Goal: Task Accomplishment & Management: Use online tool/utility

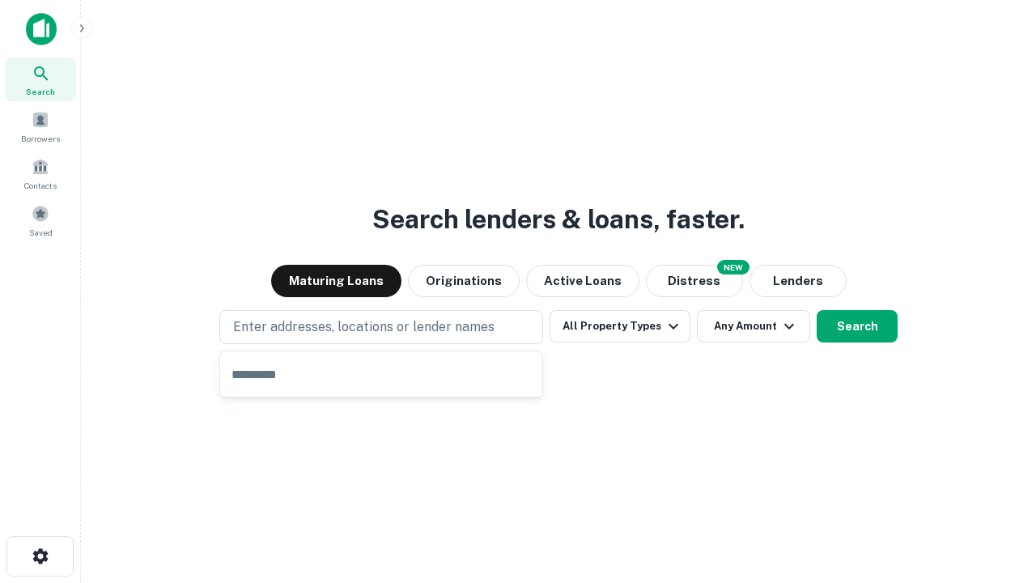
type input "**********"
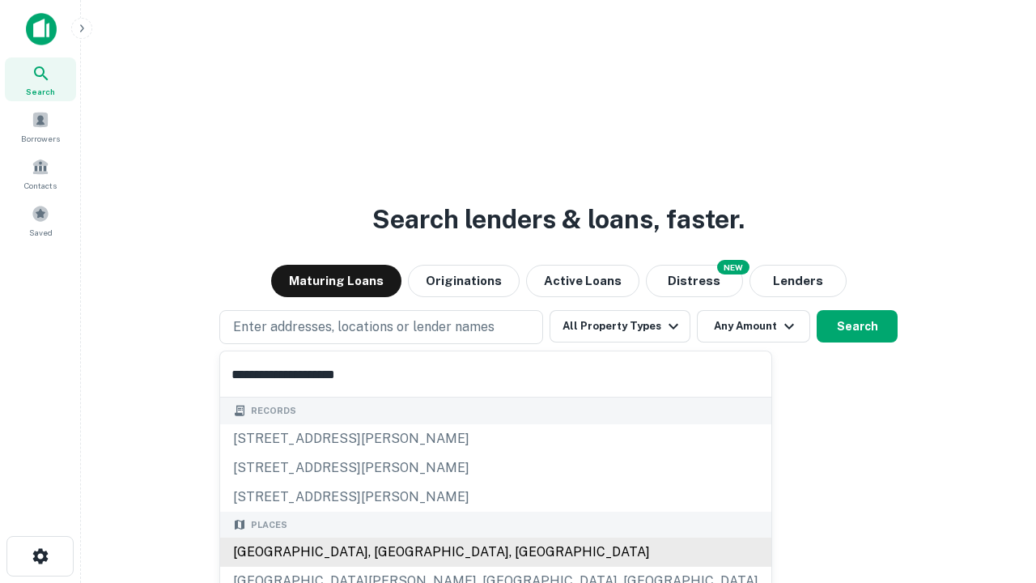
click at [387, 552] on div "Santa Monica, CA, USA" at bounding box center [495, 551] width 551 height 29
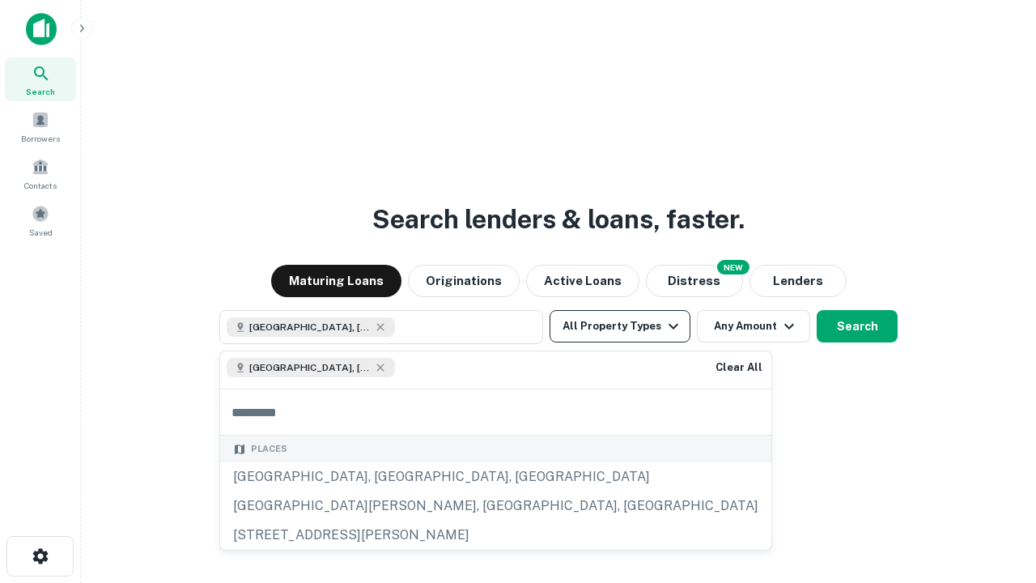
click at [620, 326] on button "All Property Types" at bounding box center [619, 326] width 141 height 32
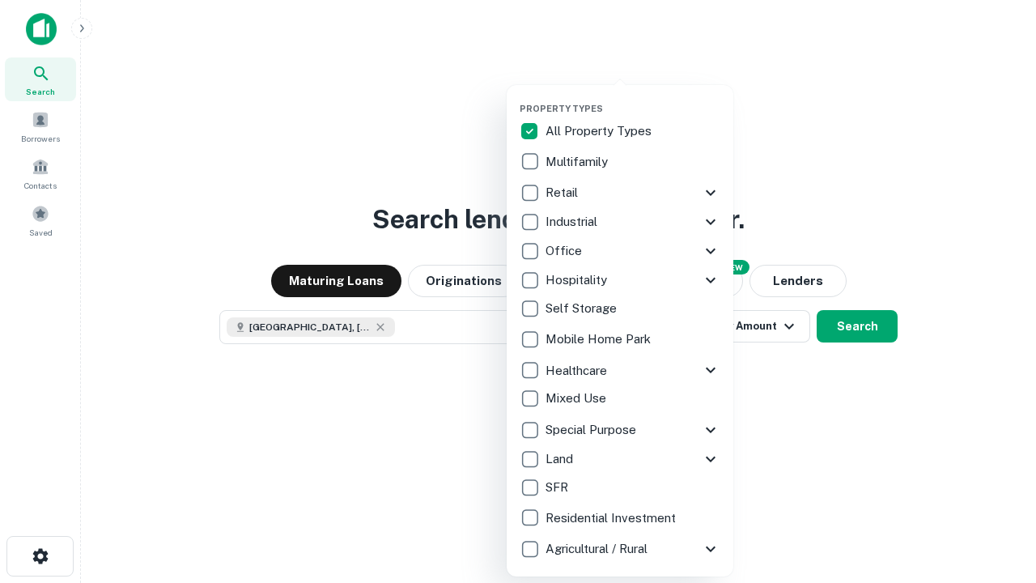
click at [633, 98] on button "button" at bounding box center [632, 98] width 227 height 1
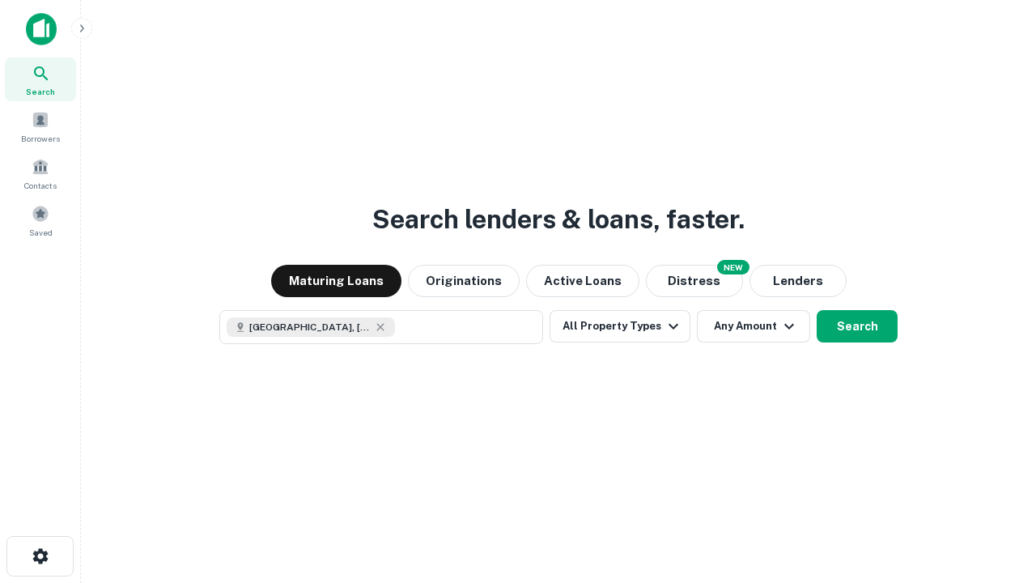
scroll to position [26, 0]
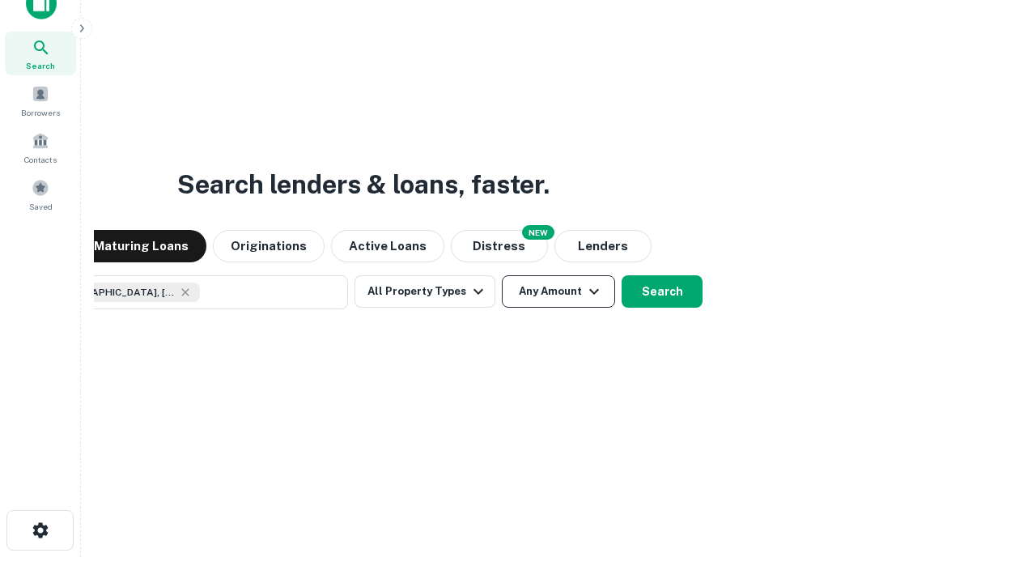
click at [502, 275] on button "Any Amount" at bounding box center [558, 291] width 113 height 32
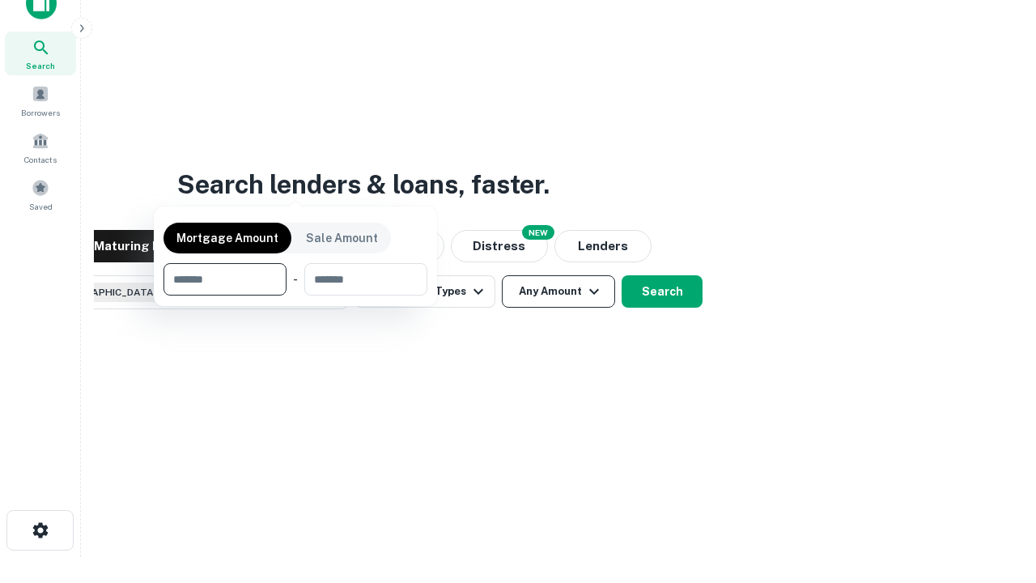
scroll to position [117, 458]
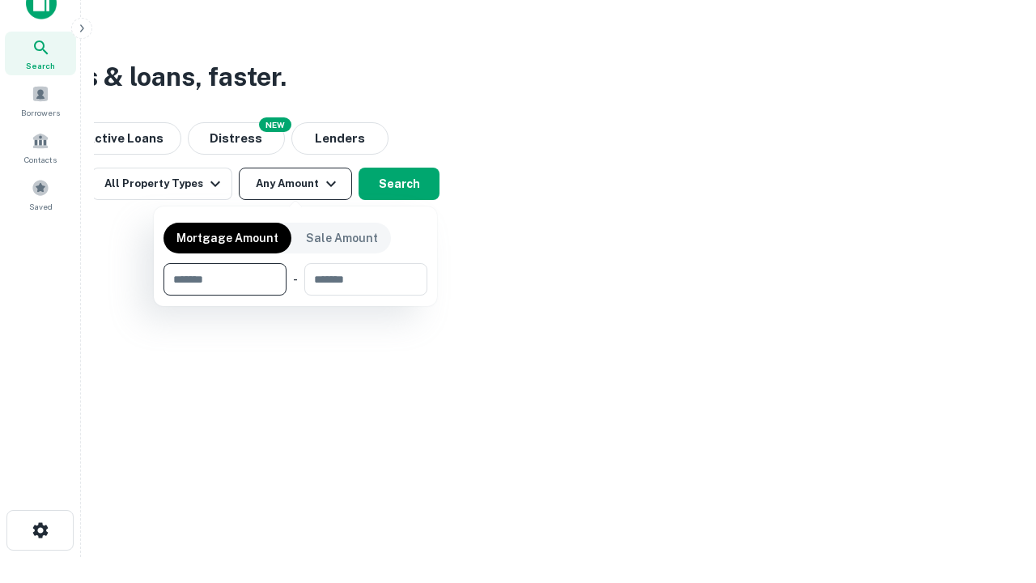
type input "*******"
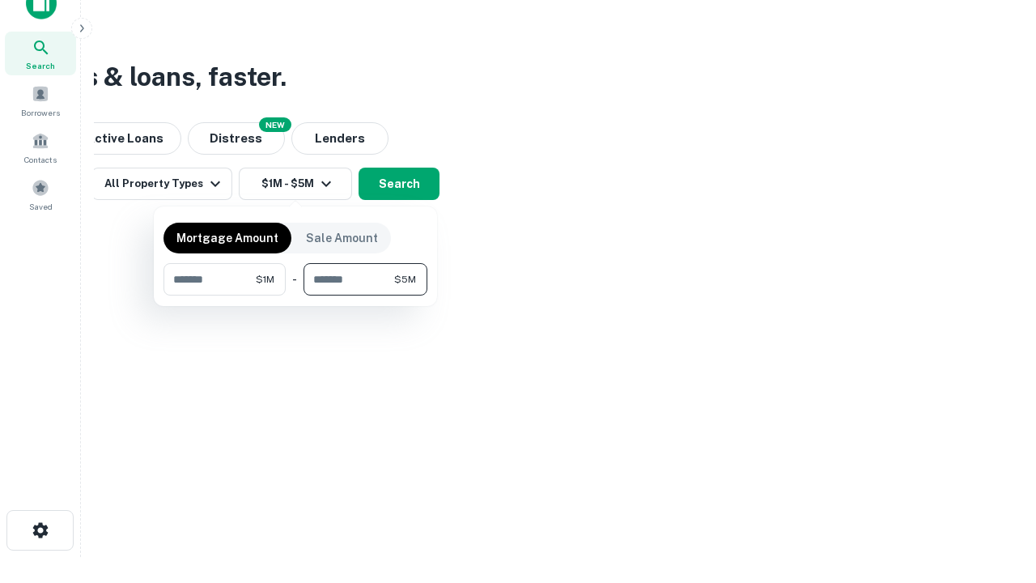
type input "*******"
click at [295, 295] on button "button" at bounding box center [295, 295] width 264 height 1
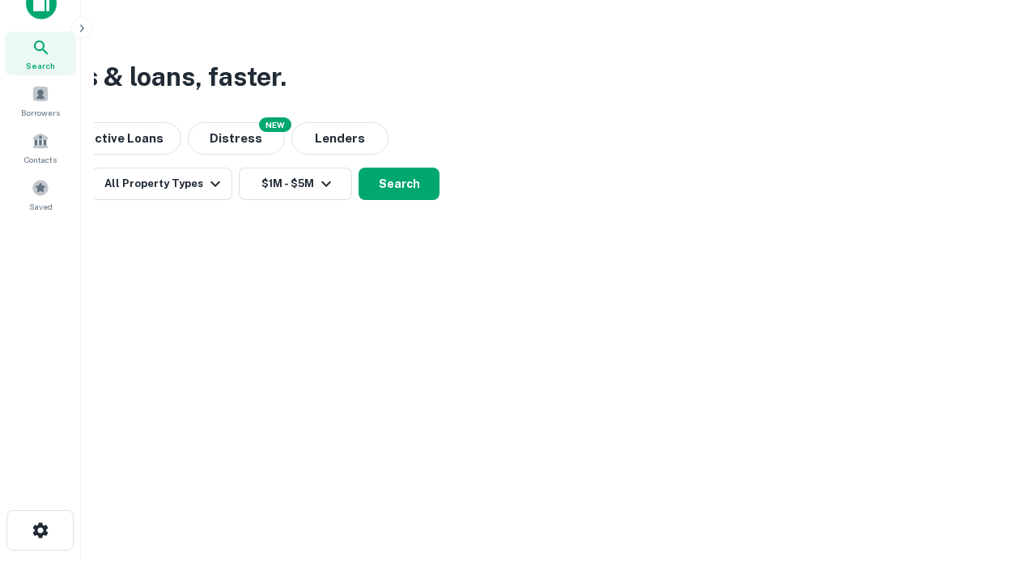
scroll to position [26, 0]
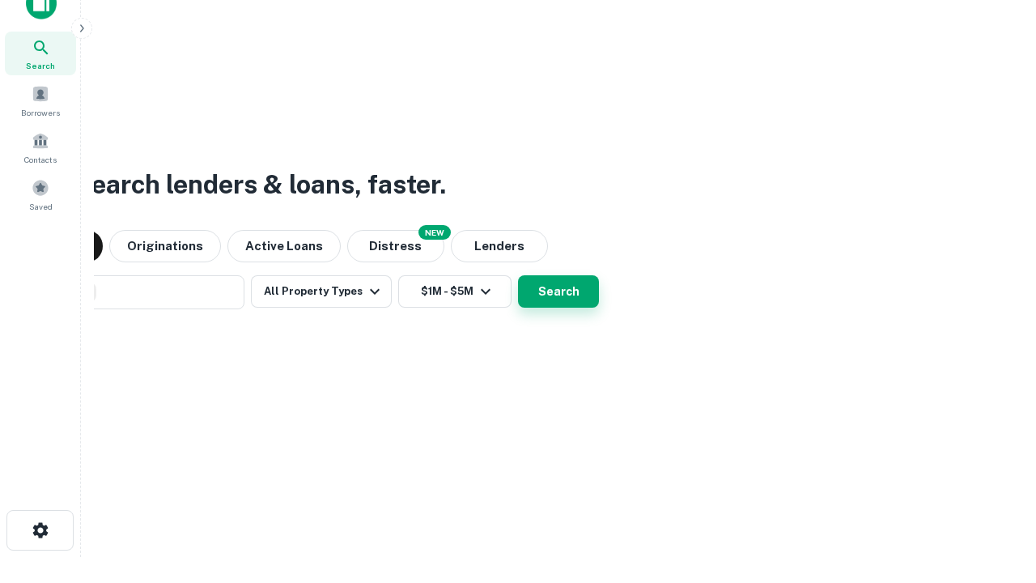
click at [518, 275] on button "Search" at bounding box center [558, 291] width 81 height 32
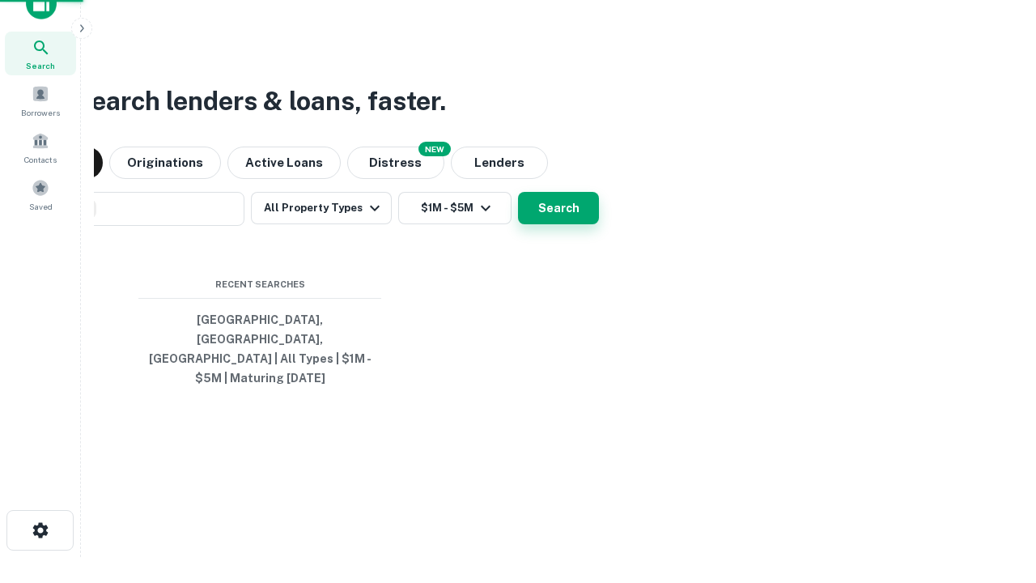
scroll to position [53, 458]
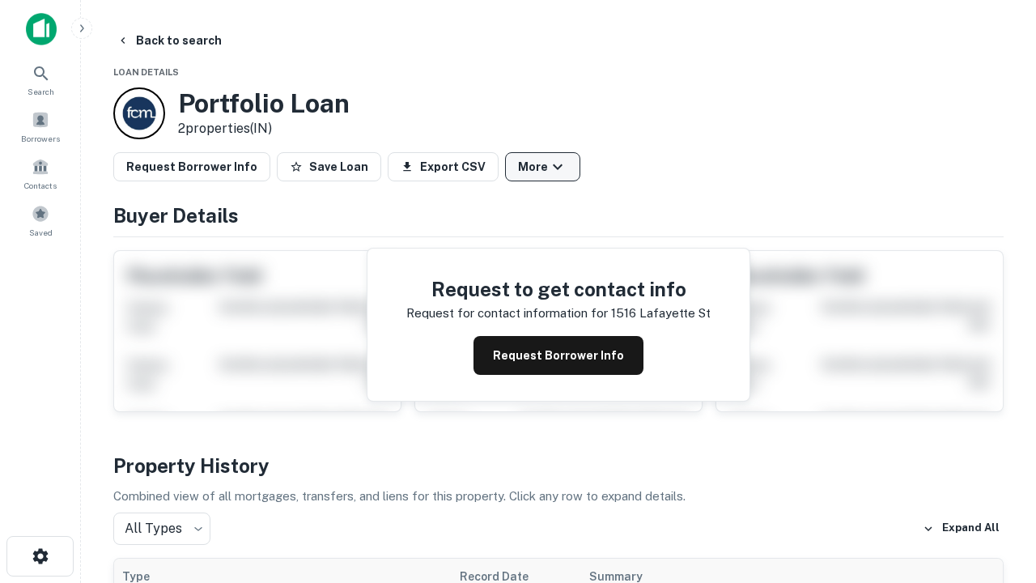
click at [542, 167] on button "More" at bounding box center [542, 166] width 75 height 29
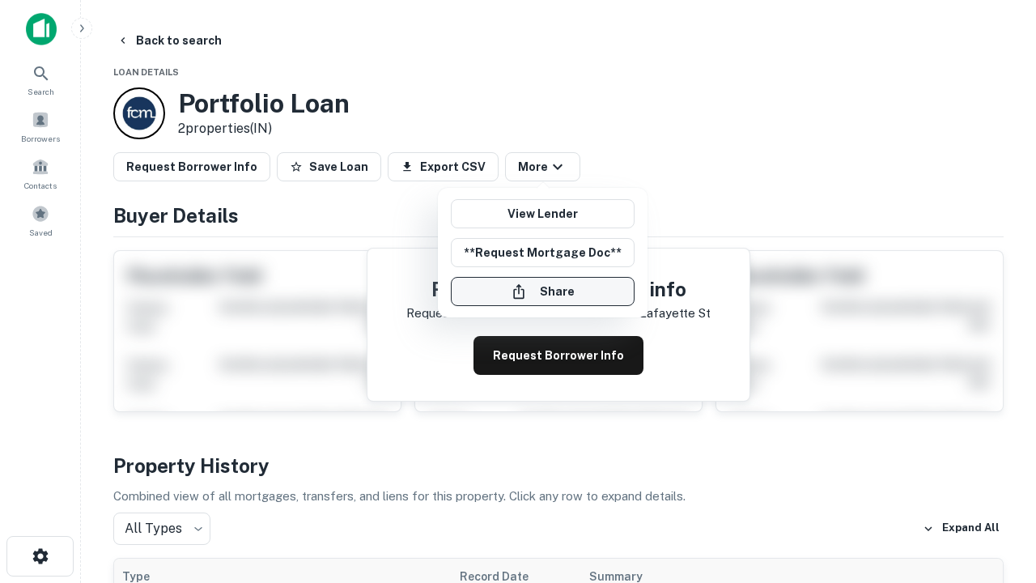
click at [542, 291] on button "Share" at bounding box center [543, 291] width 184 height 29
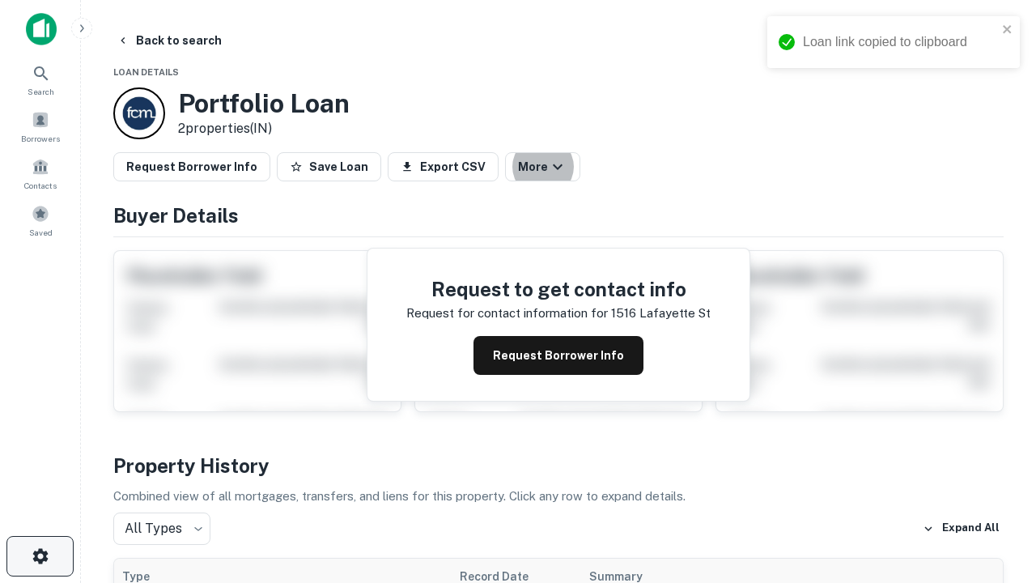
click at [40, 556] on icon "button" at bounding box center [40, 555] width 19 height 19
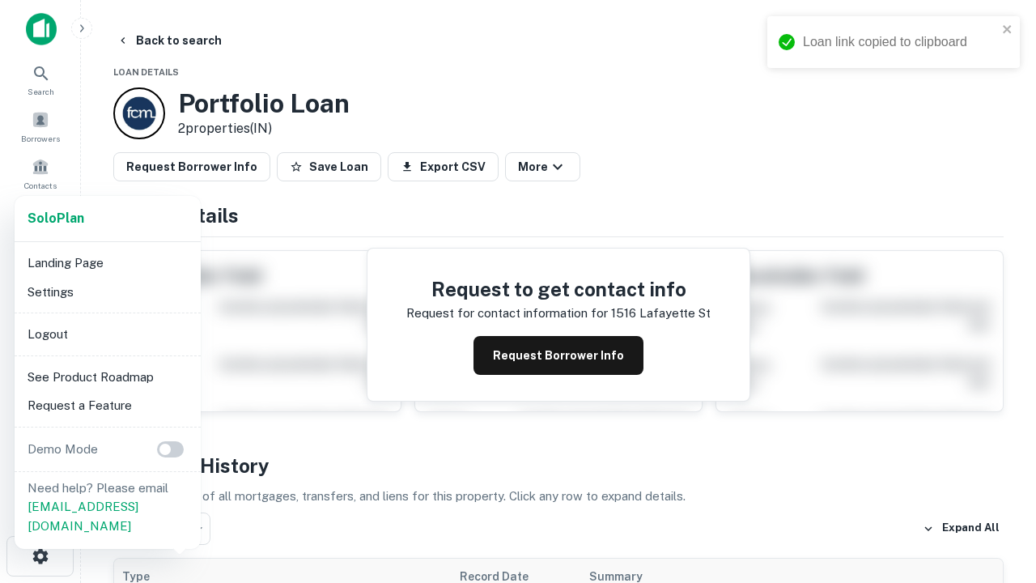
click at [107, 333] on li "Logout" at bounding box center [107, 334] width 173 height 29
